Goal: Information Seeking & Learning: Find specific fact

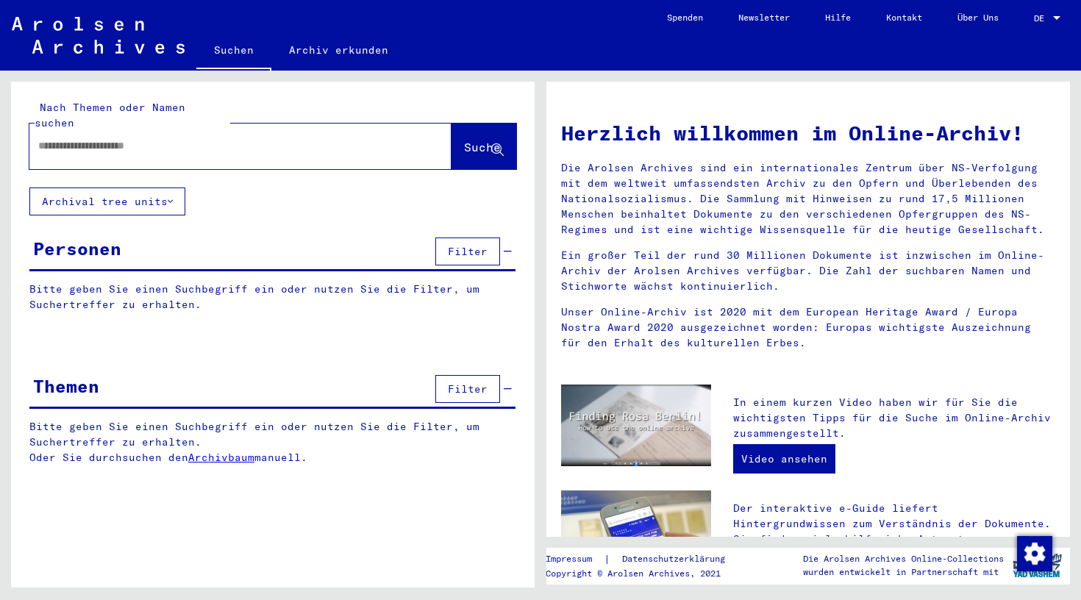
click at [197, 138] on input "text" at bounding box center [222, 145] width 369 height 15
click at [474, 140] on span "Suche" at bounding box center [482, 147] width 37 height 15
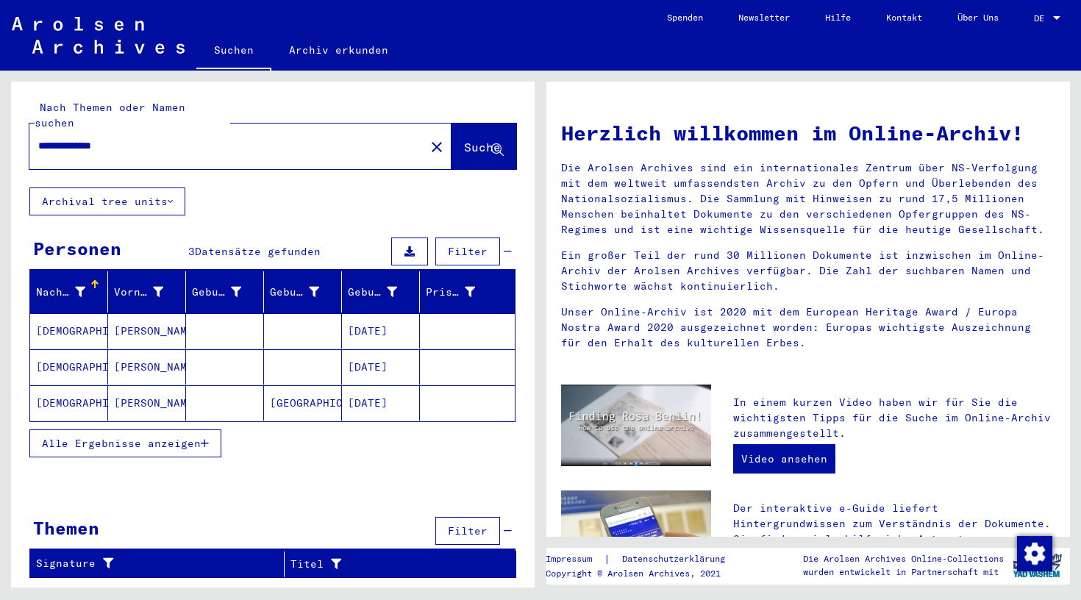
click at [363, 349] on mat-cell "[DATE]" at bounding box center [381, 366] width 78 height 35
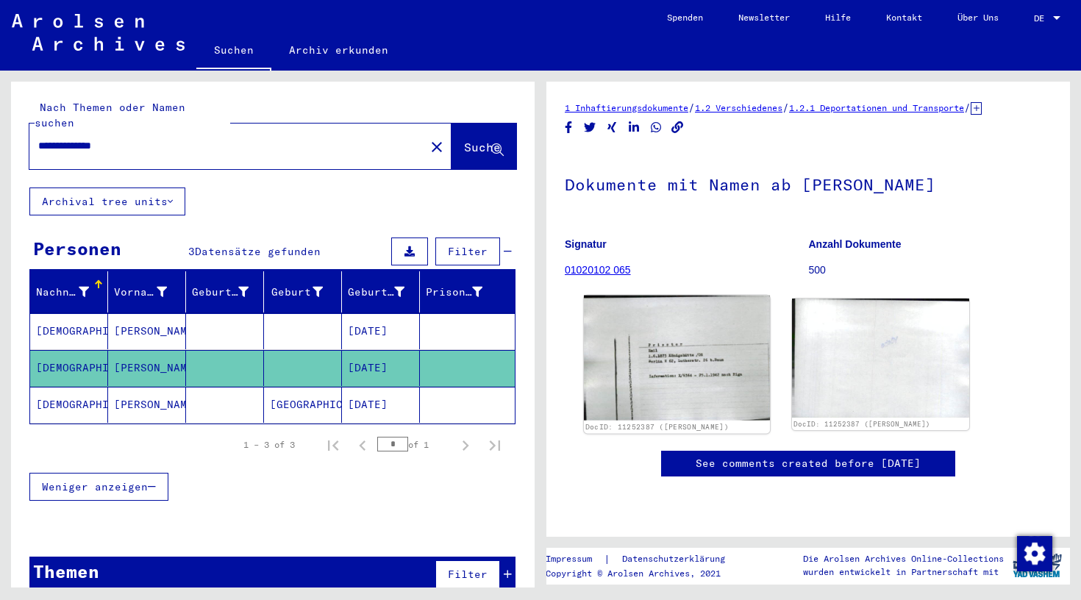
click at [633, 343] on img at bounding box center [677, 358] width 186 height 125
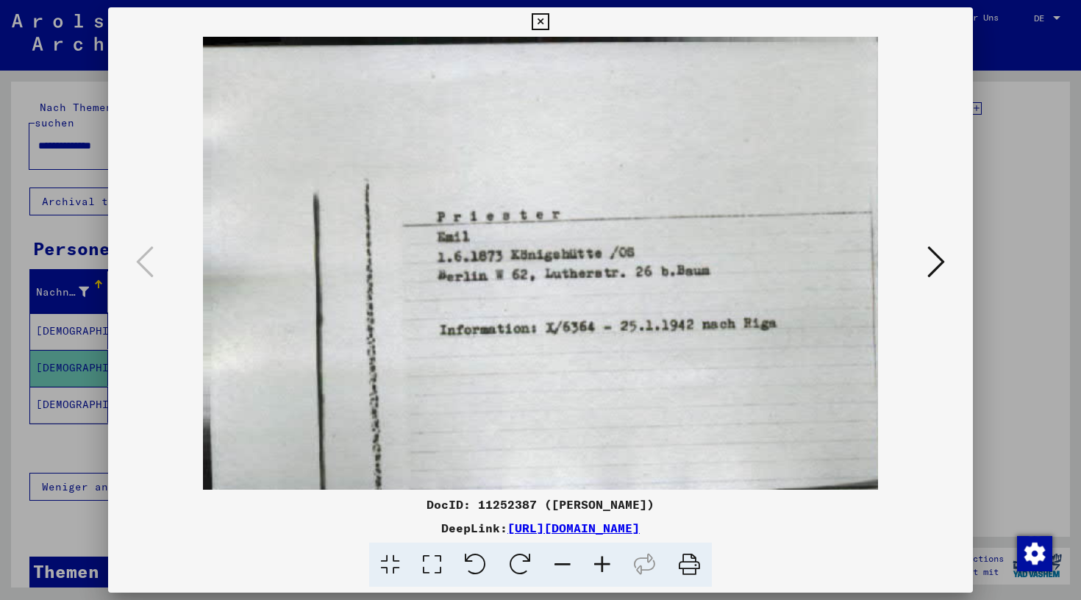
click at [549, 17] on icon at bounding box center [540, 22] width 17 height 18
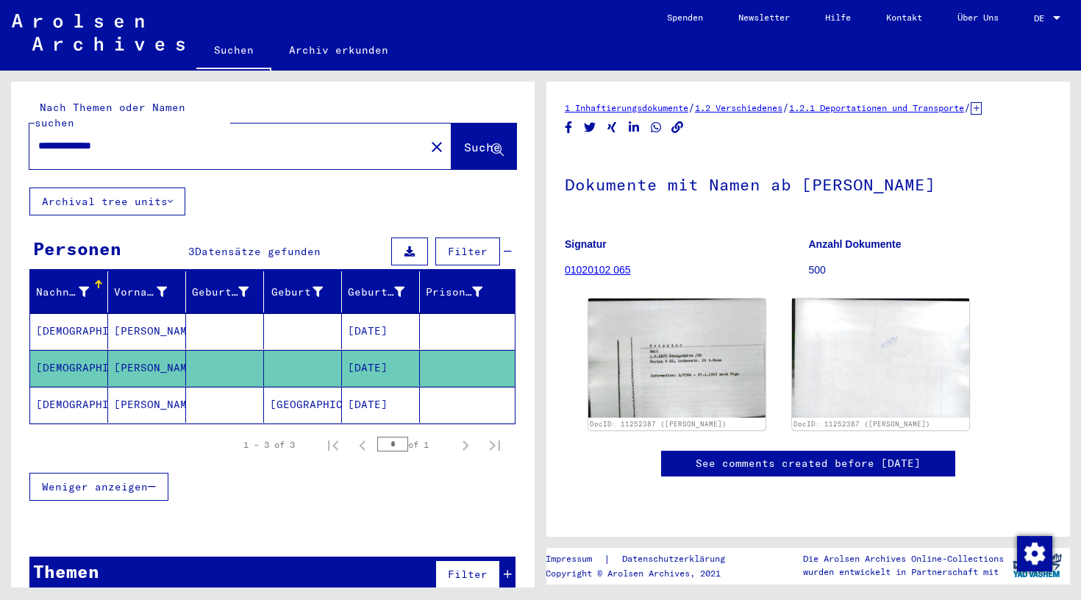
click at [321, 390] on mat-cell "[GEOGRAPHIC_DATA]" at bounding box center [303, 405] width 78 height 36
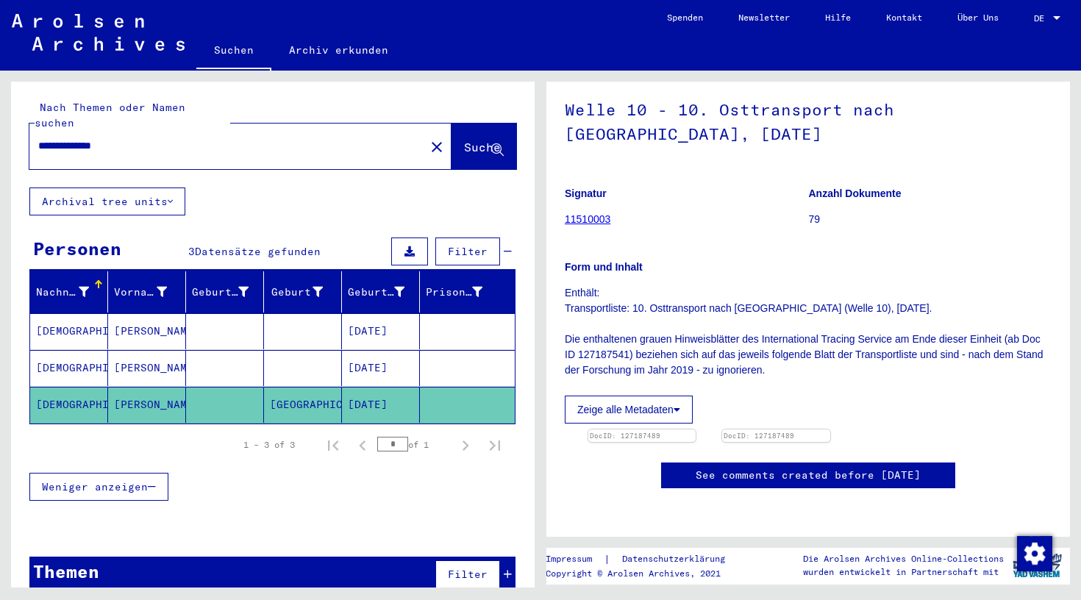
scroll to position [157, 0]
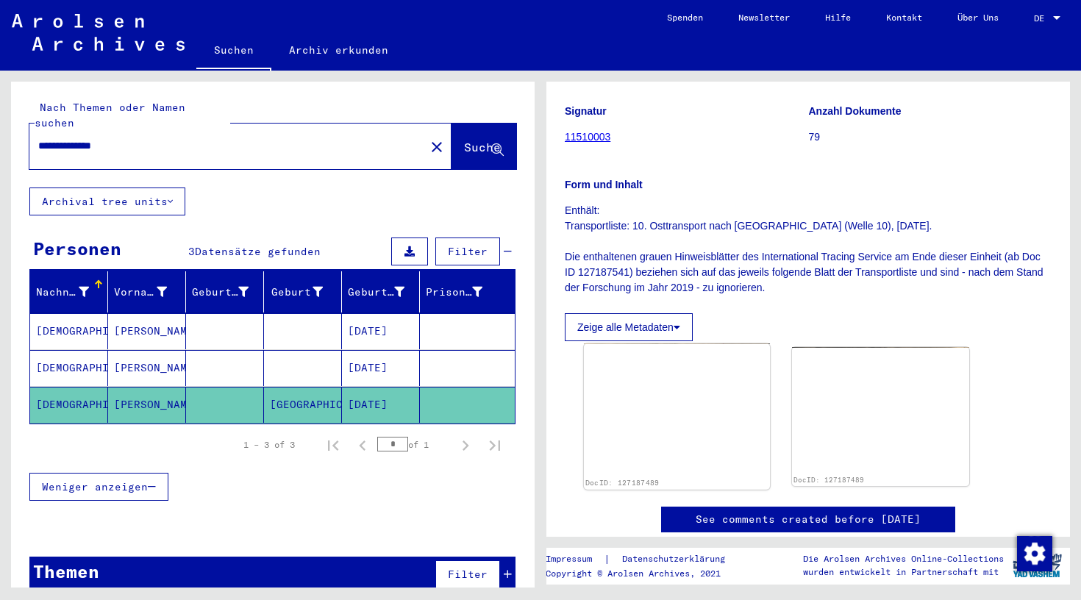
click at [618, 398] on img at bounding box center [677, 409] width 186 height 132
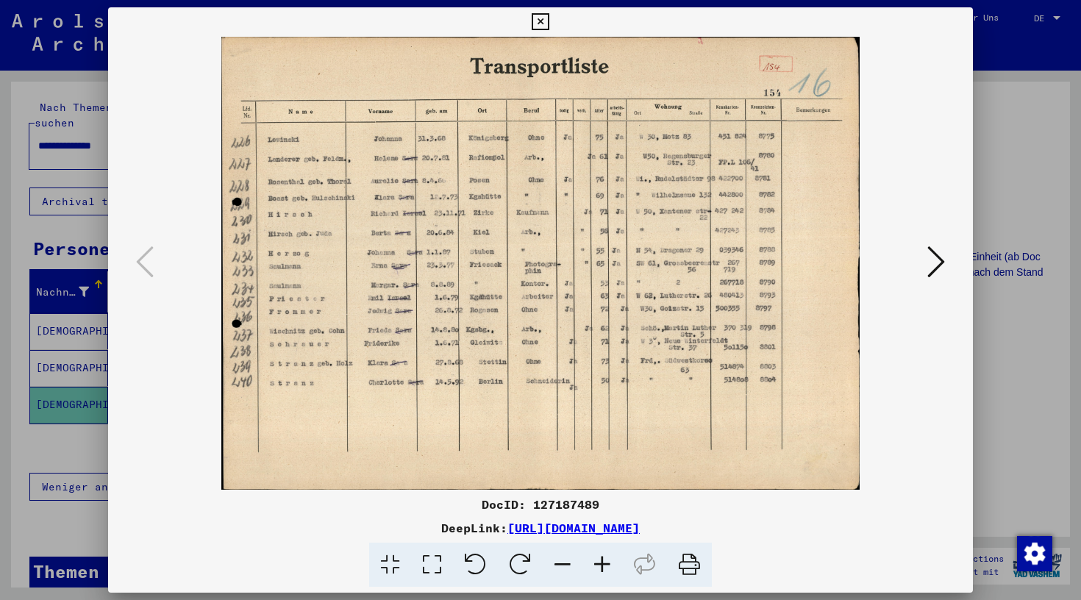
click at [618, 398] on img at bounding box center [540, 263] width 765 height 453
click at [549, 16] on icon at bounding box center [540, 22] width 17 height 18
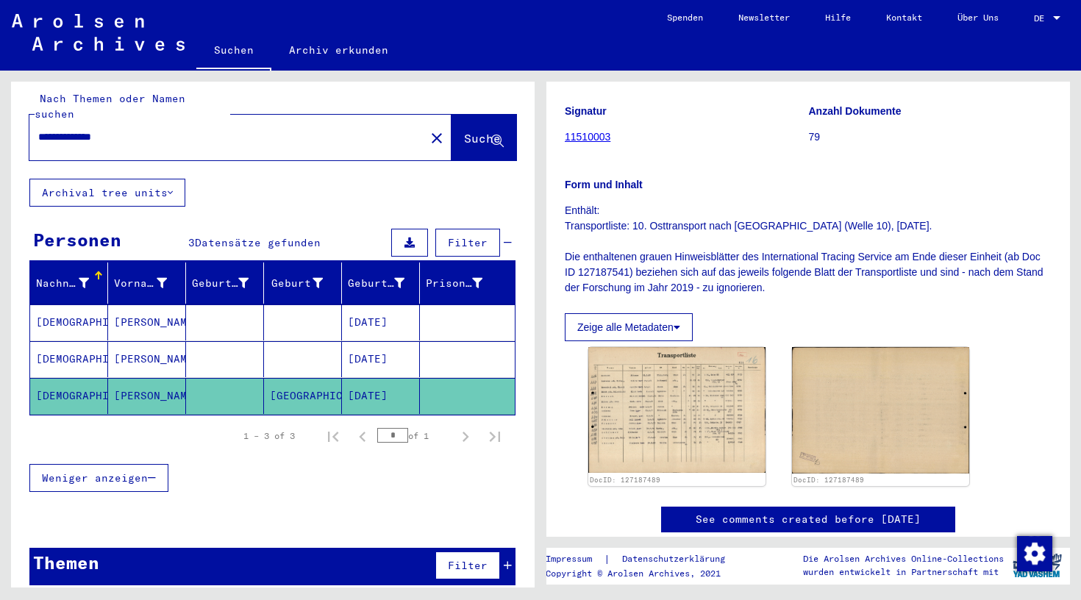
scroll to position [7, 0]
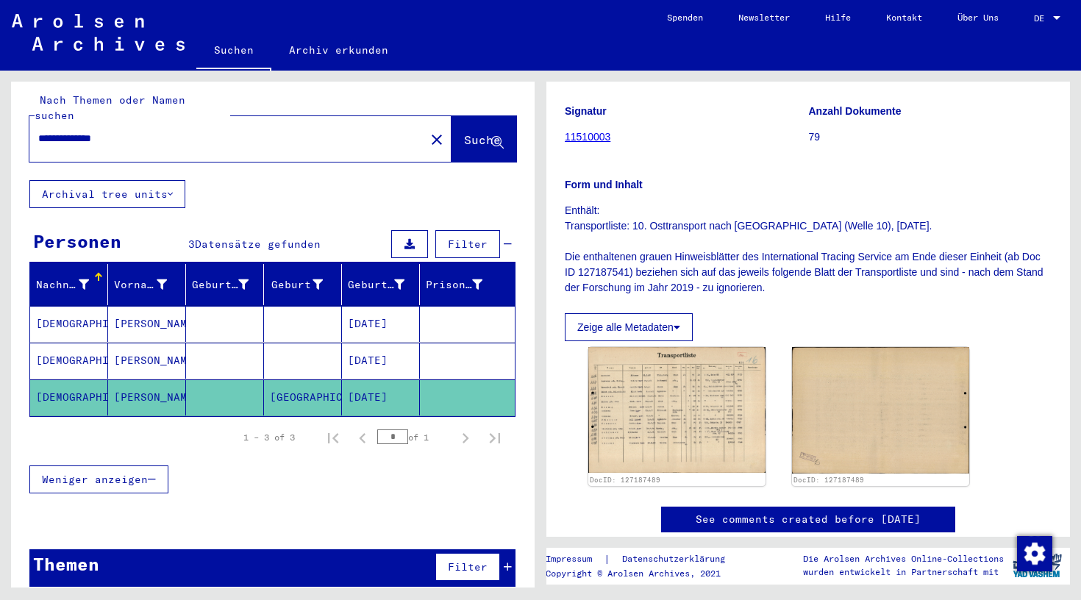
click at [393, 306] on mat-cell "[DATE]" at bounding box center [381, 324] width 78 height 36
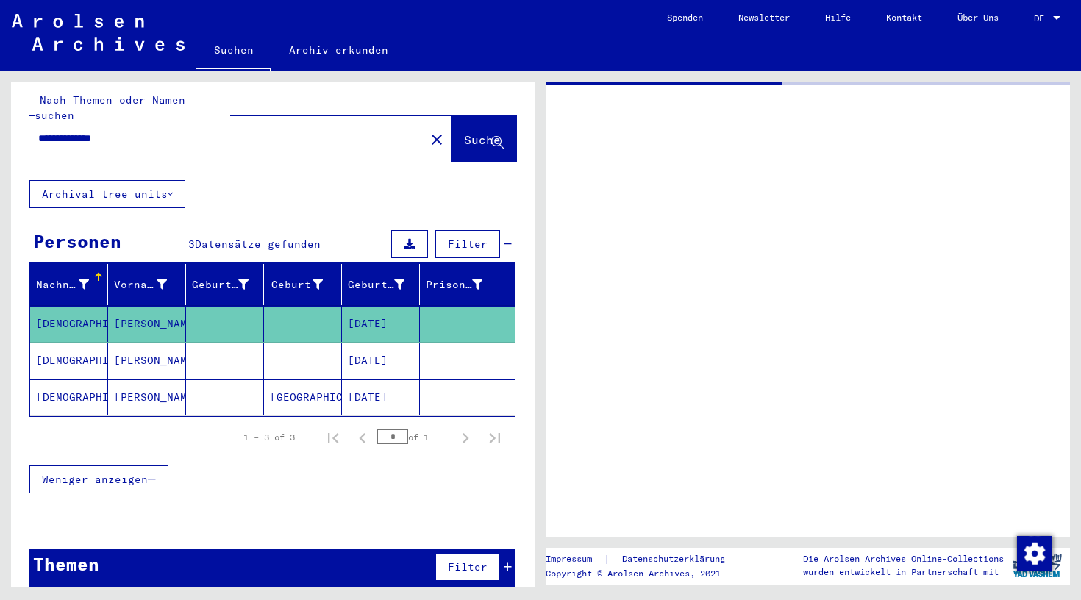
click at [393, 306] on mat-cell "[DATE]" at bounding box center [381, 324] width 78 height 36
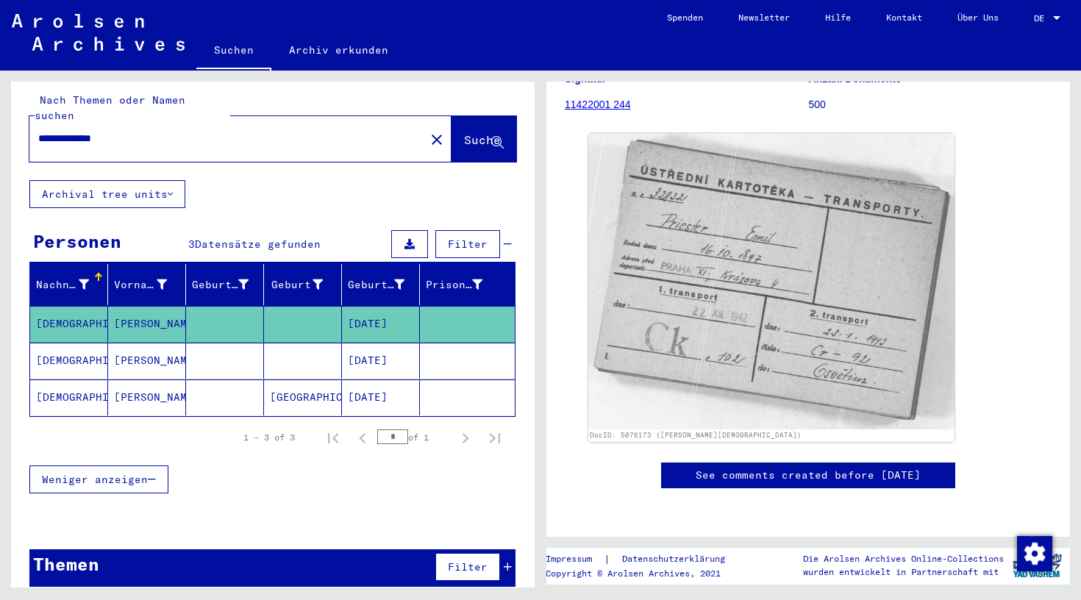
drag, startPoint x: 137, startPoint y: 125, endPoint x: 9, endPoint y: 120, distance: 128.1
click at [7, 120] on div "**********" at bounding box center [270, 329] width 541 height 517
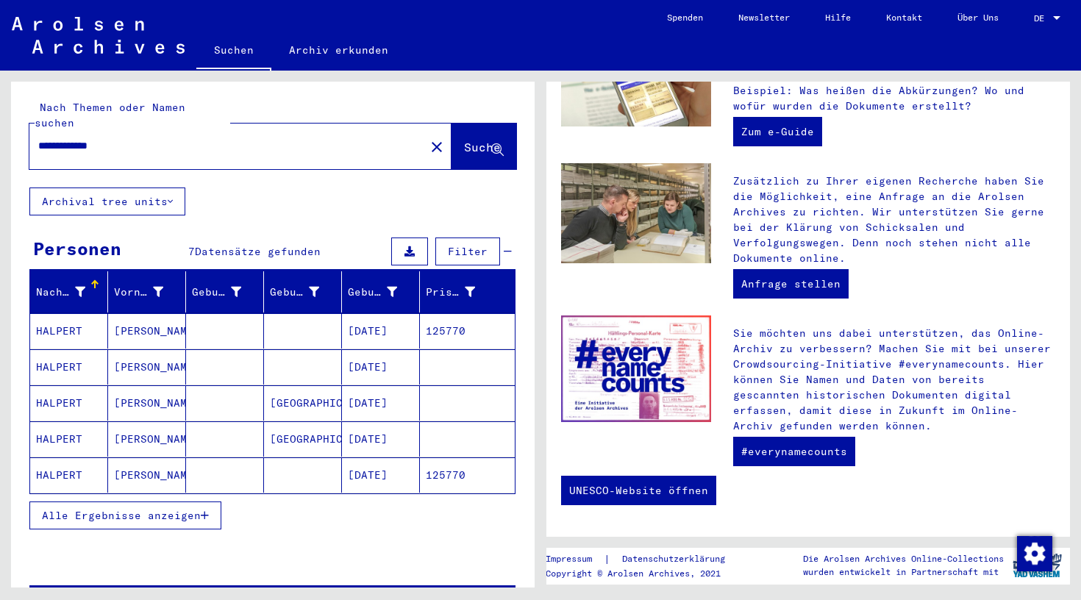
type input "**********"
click at [70, 390] on mat-cell "HALPERT" at bounding box center [69, 402] width 78 height 35
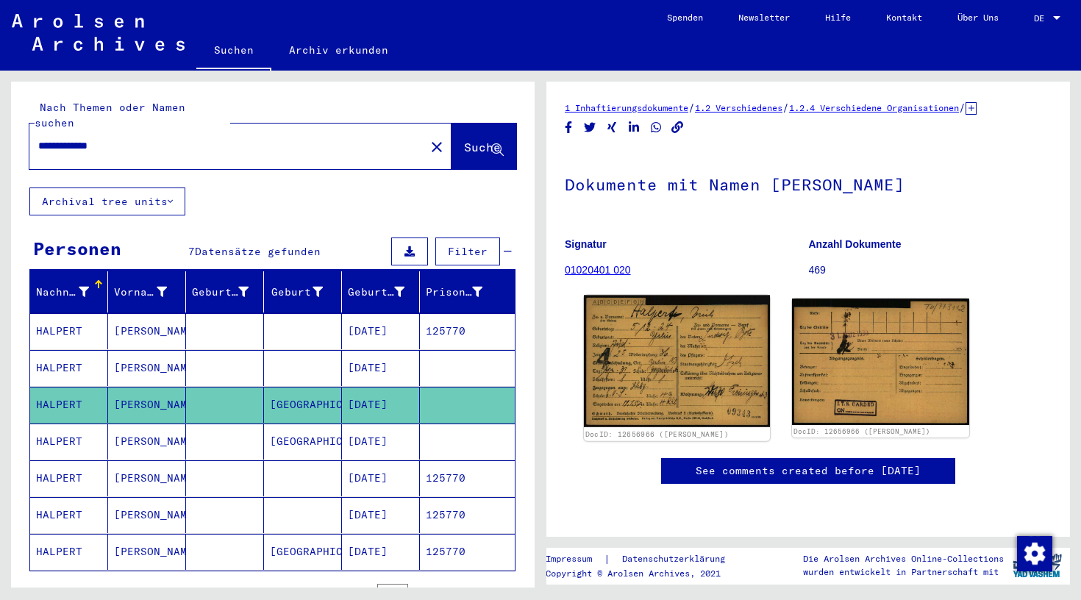
click at [614, 367] on img at bounding box center [677, 361] width 186 height 132
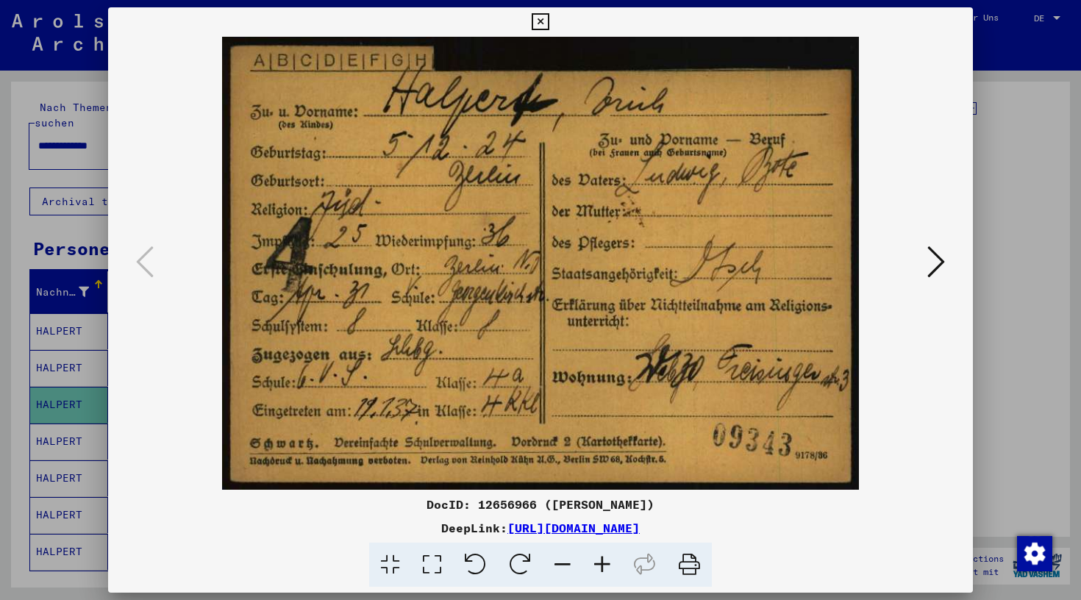
click at [614, 367] on img at bounding box center [540, 263] width 765 height 453
click at [931, 271] on icon at bounding box center [936, 261] width 18 height 35
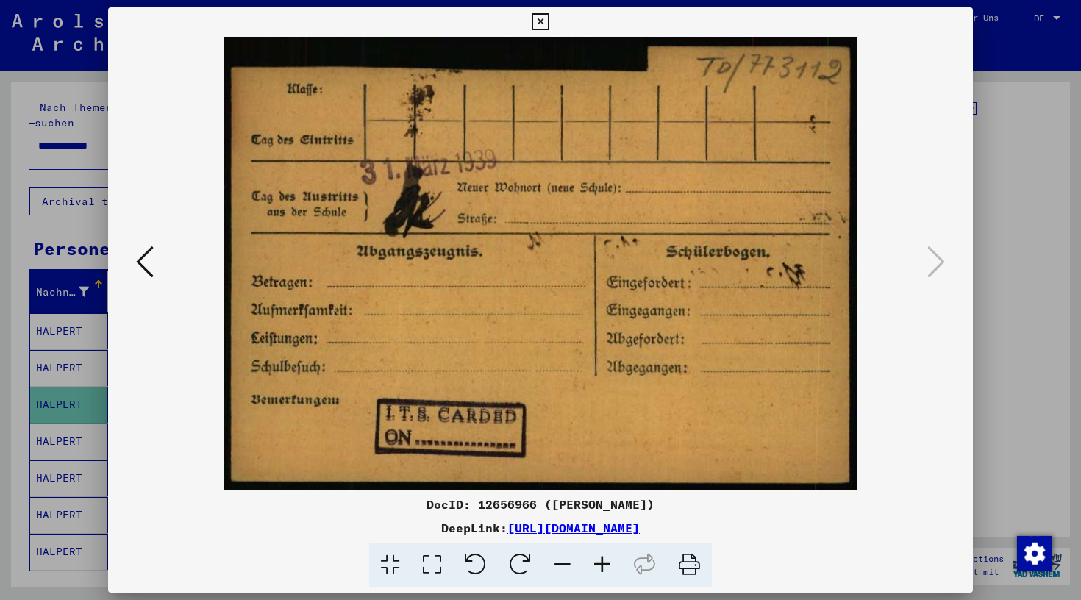
click at [549, 23] on icon at bounding box center [540, 22] width 17 height 18
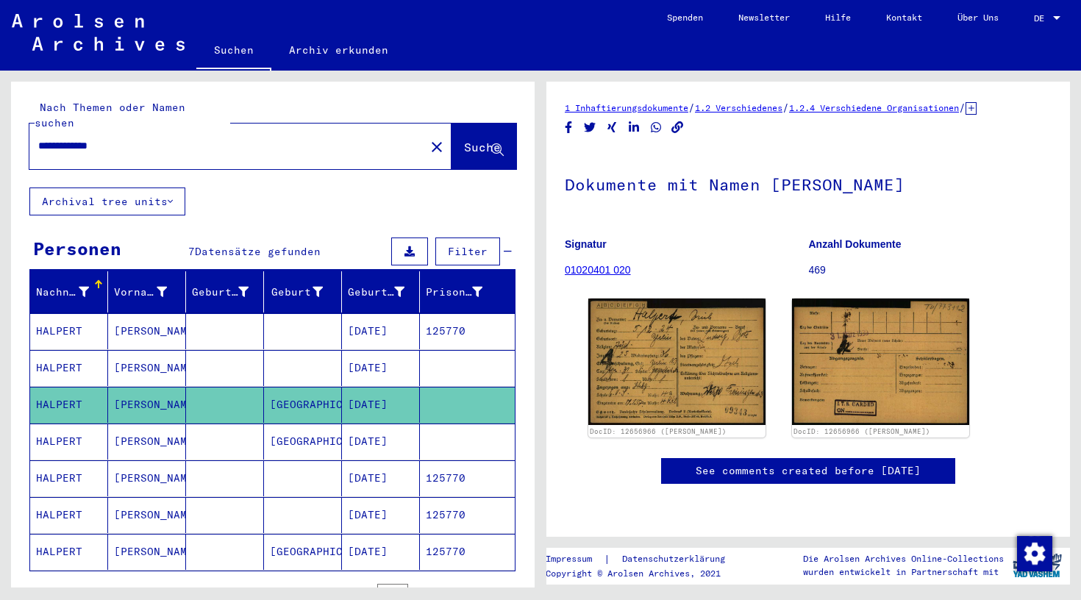
click at [373, 355] on mat-cell "[DATE]" at bounding box center [381, 368] width 78 height 36
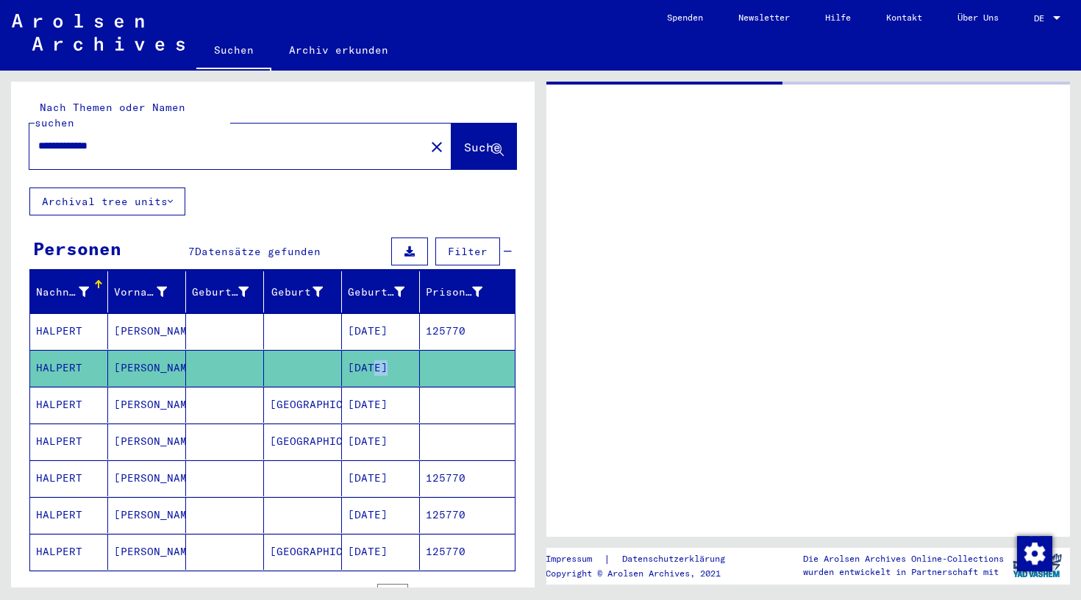
click at [373, 355] on mat-cell "[DATE]" at bounding box center [381, 368] width 78 height 36
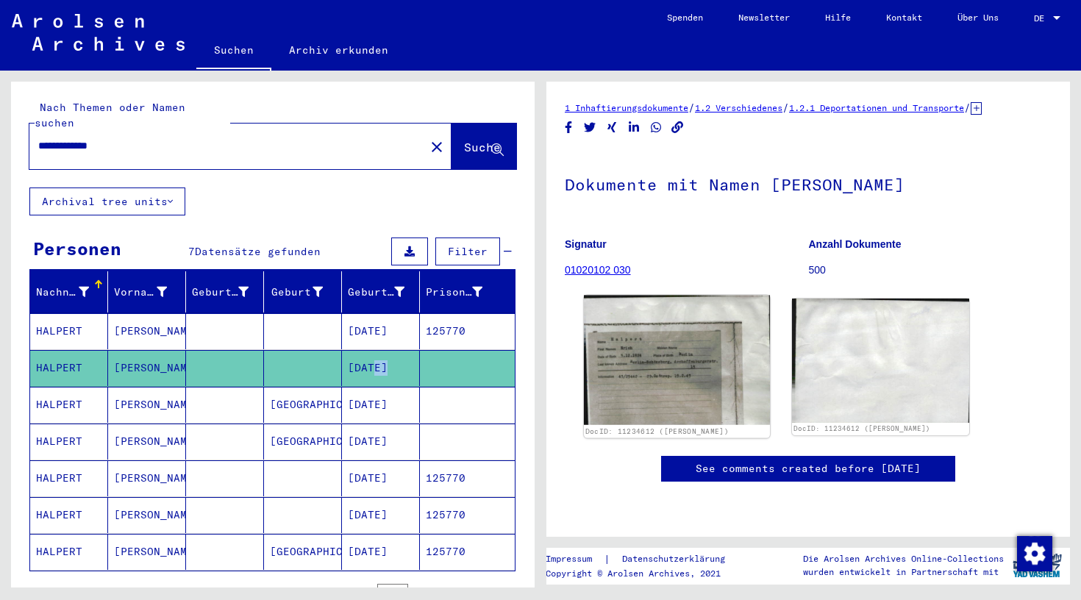
click at [613, 363] on img at bounding box center [677, 360] width 186 height 129
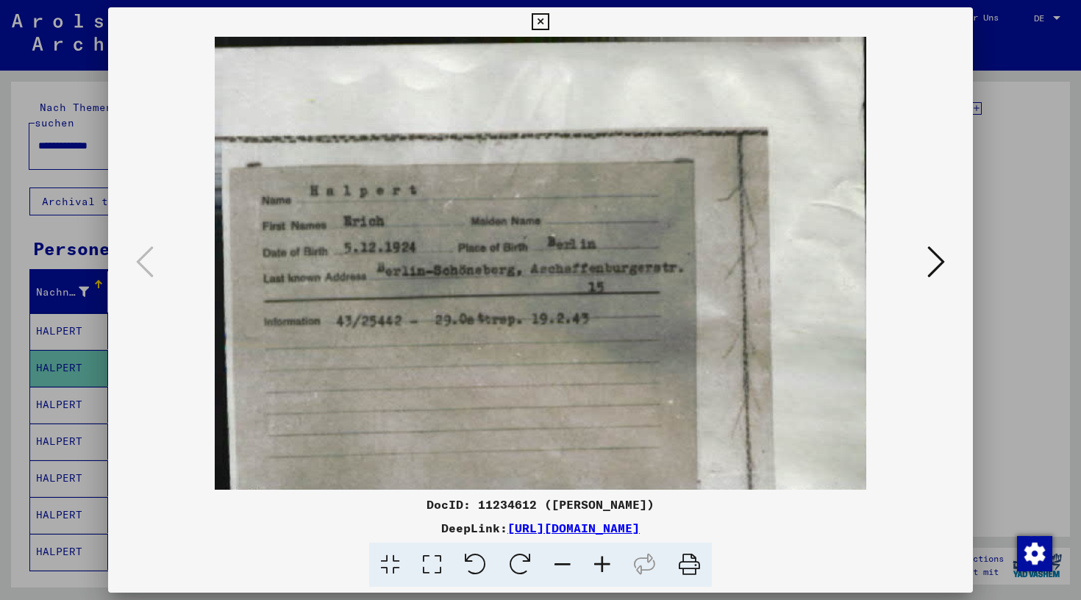
click at [613, 363] on img at bounding box center [540, 263] width 765 height 453
click at [90, 427] on div at bounding box center [540, 300] width 1081 height 600
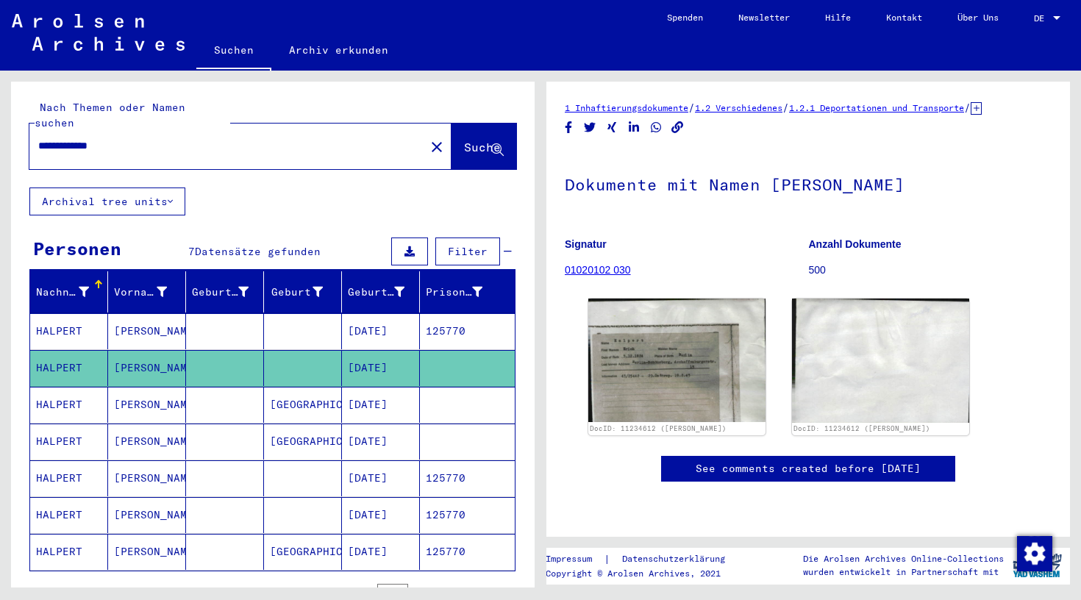
click at [135, 424] on mat-cell "[PERSON_NAME]" at bounding box center [147, 442] width 78 height 36
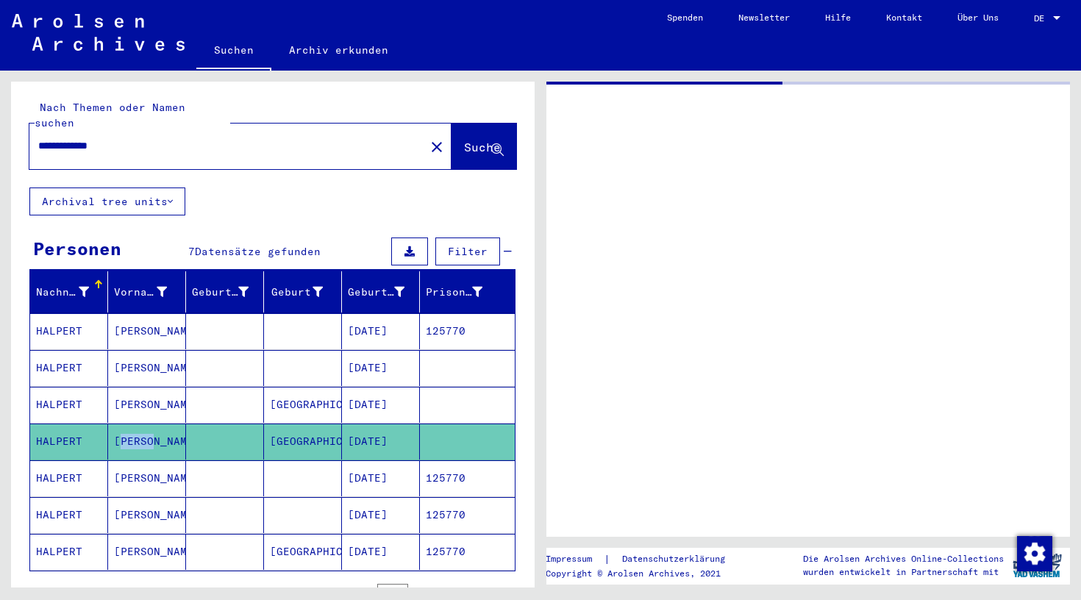
click at [135, 424] on mat-cell "[PERSON_NAME]" at bounding box center [147, 442] width 78 height 36
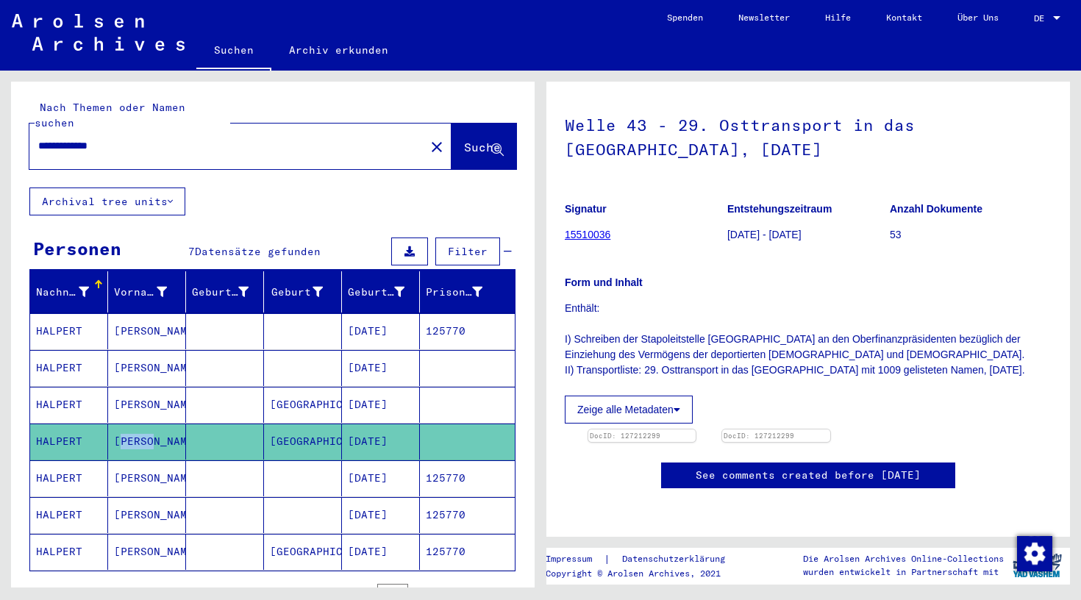
scroll to position [129, 0]
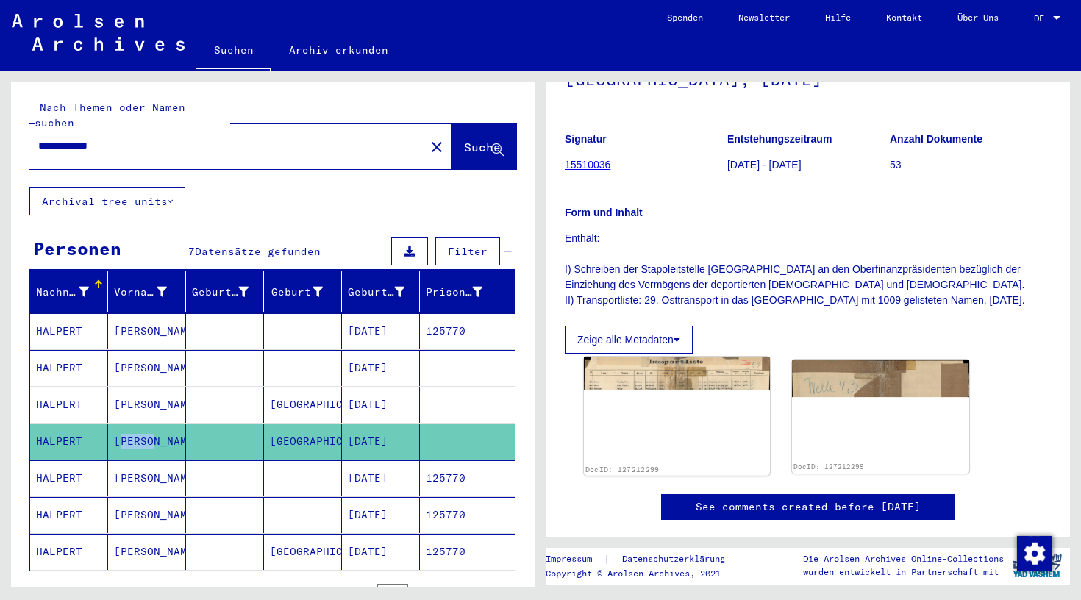
click at [665, 408] on img at bounding box center [677, 409] width 186 height 104
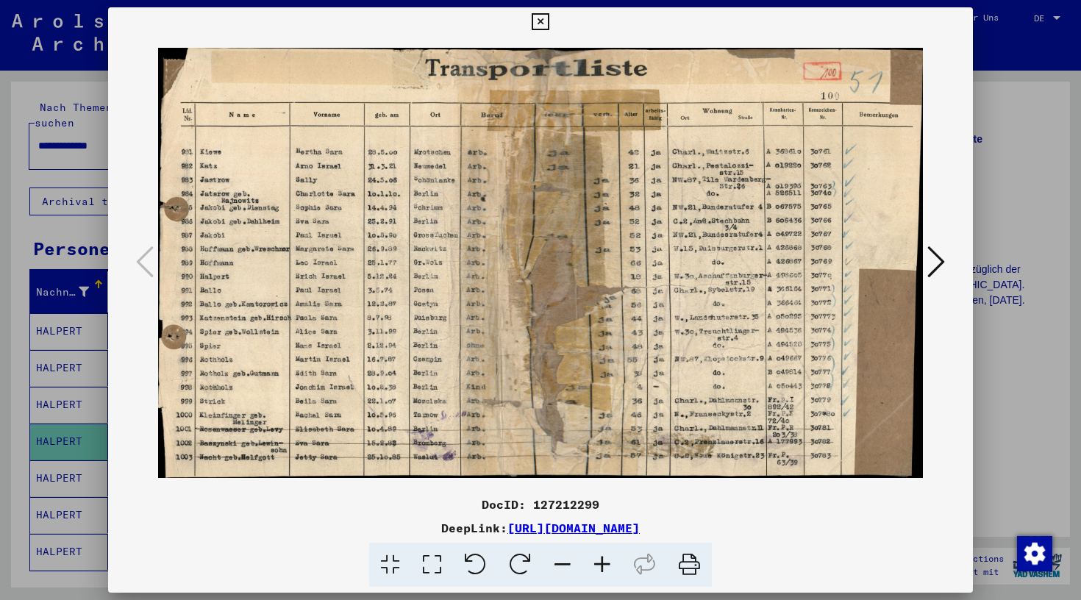
click at [549, 21] on icon at bounding box center [540, 22] width 17 height 18
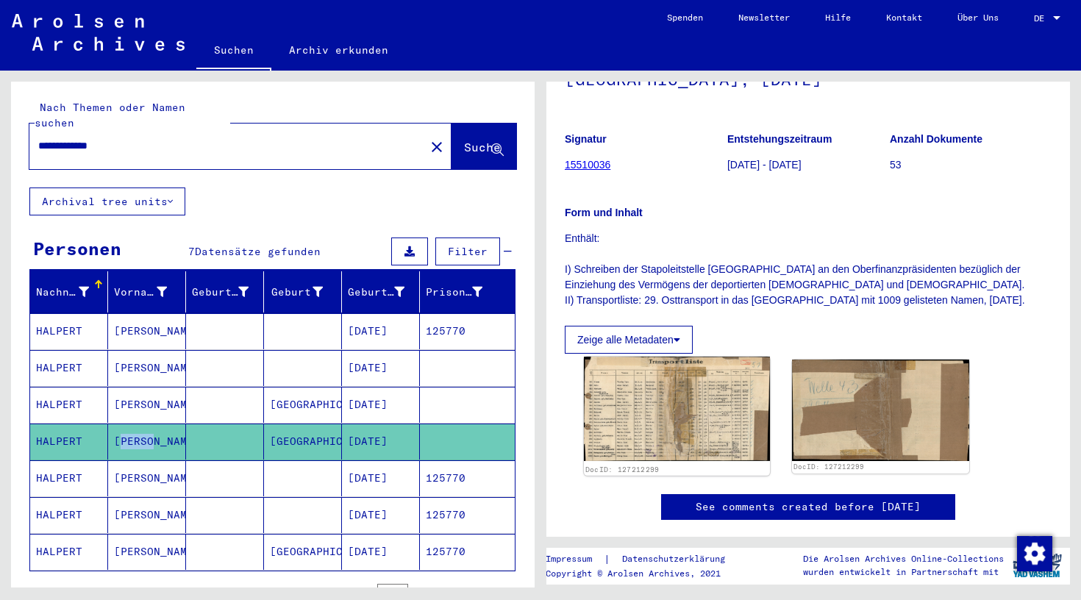
click at [627, 435] on img at bounding box center [677, 409] width 186 height 104
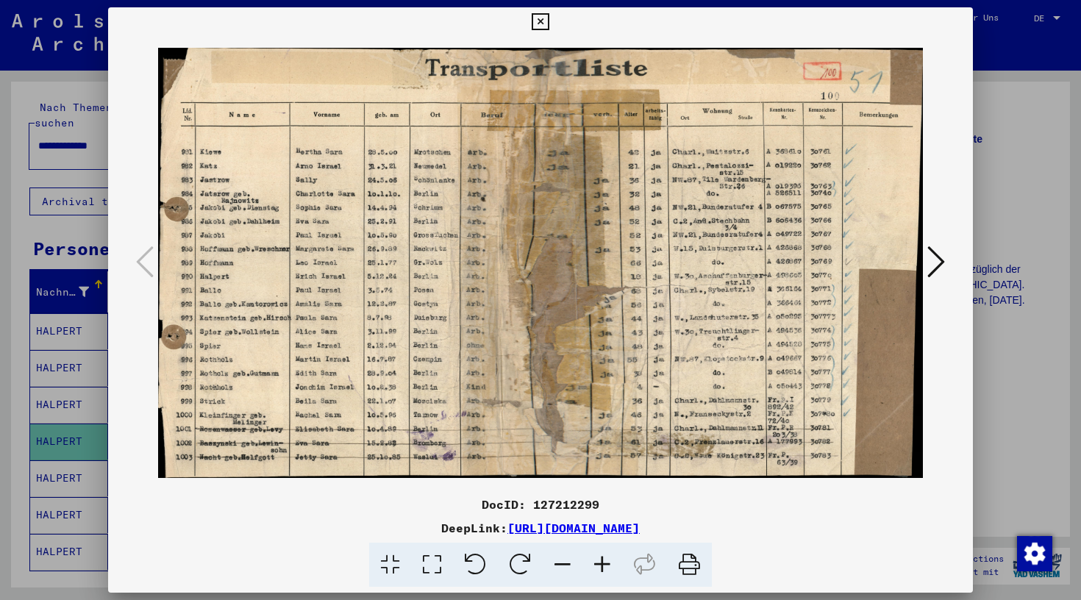
scroll to position [0, 0]
click at [549, 23] on icon at bounding box center [540, 22] width 17 height 18
